Goal: Navigation & Orientation: Understand site structure

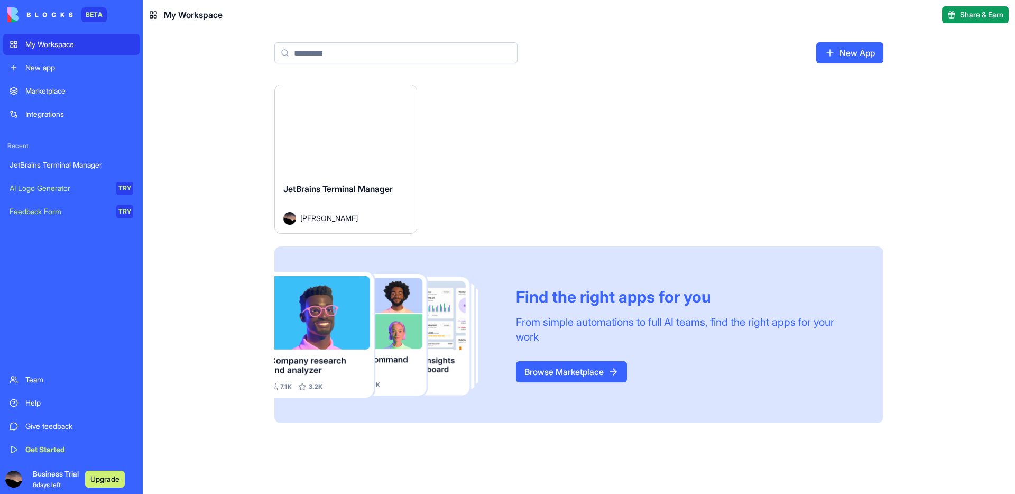
click at [343, 192] on span "JetBrains Terminal Manager" at bounding box center [337, 188] width 109 height 11
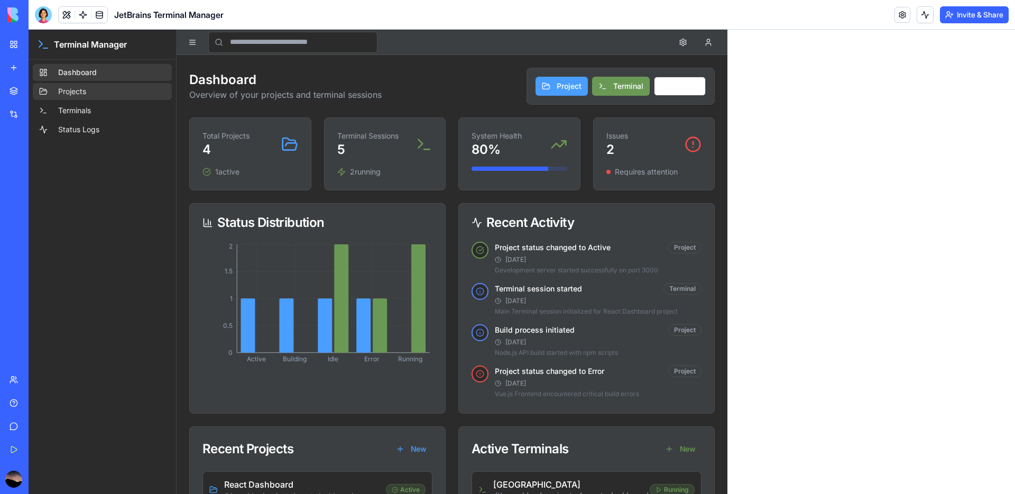
click at [72, 88] on span "Projects" at bounding box center [72, 91] width 28 height 11
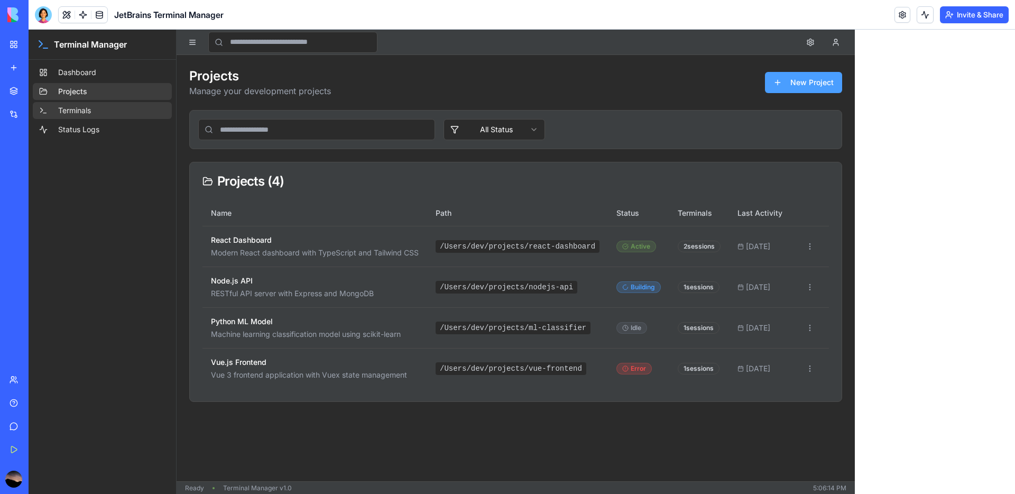
click at [71, 103] on link "Terminals" at bounding box center [102, 110] width 139 height 17
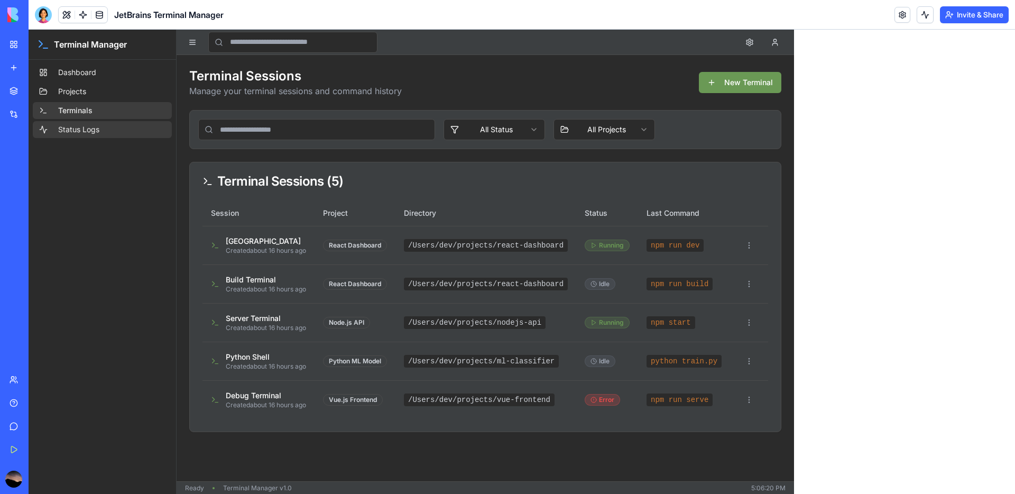
click at [85, 134] on span "Status Logs" at bounding box center [78, 129] width 41 height 11
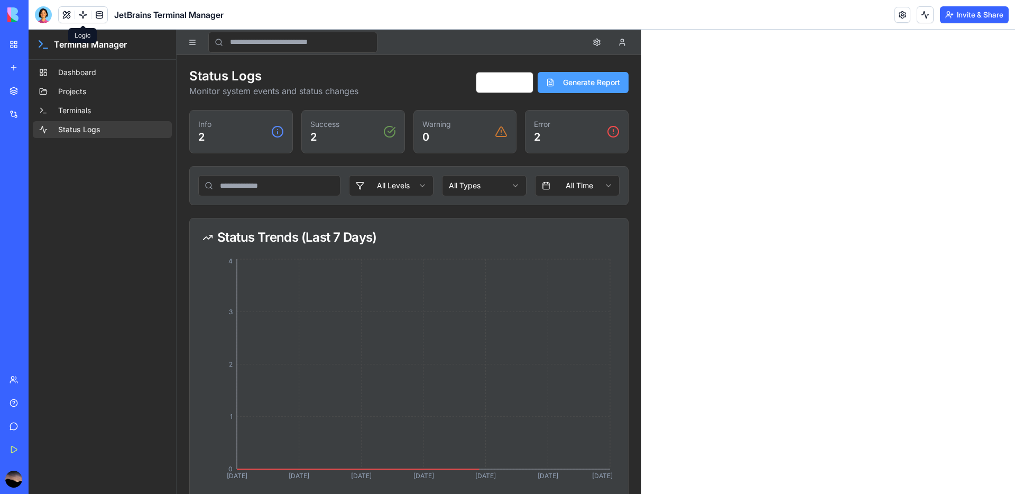
click at [83, 12] on link at bounding box center [83, 15] width 16 height 16
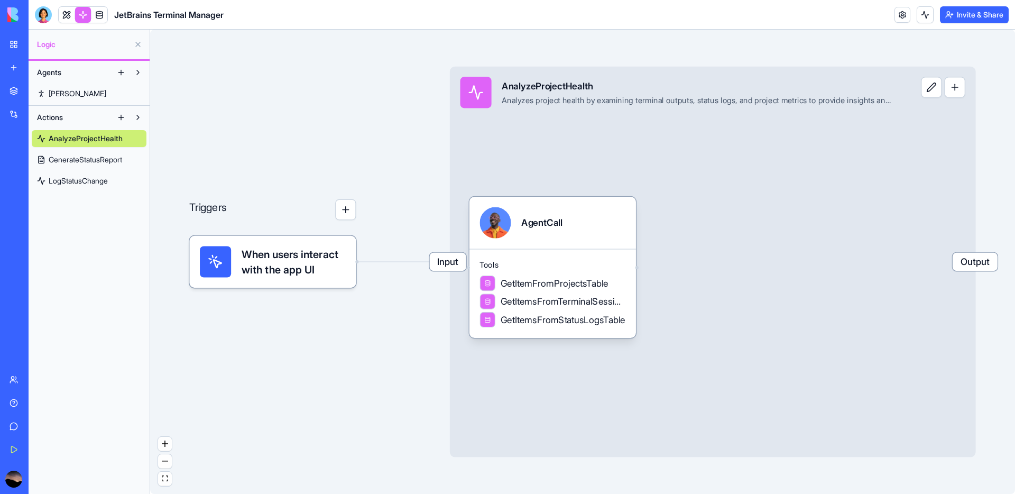
click at [64, 157] on span "GenerateStatusReport" at bounding box center [85, 159] width 73 height 11
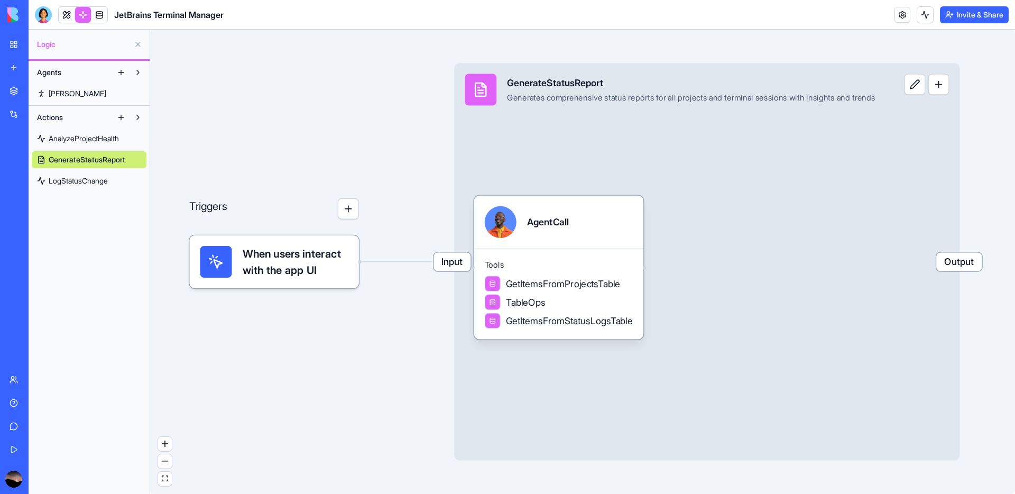
click at [66, 175] on span "LogStatusChange" at bounding box center [78, 180] width 59 height 11
